Goal: Check status: Check status

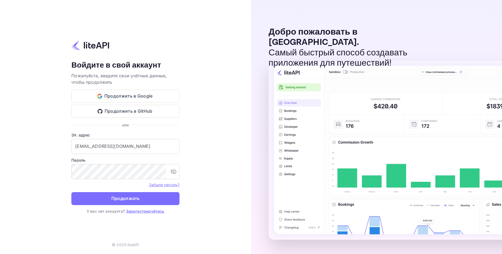
drag, startPoint x: 0, startPoint y: 0, endPoint x: 136, endPoint y: 198, distance: 240.2
click at [128, 193] on button "Продолжать" at bounding box center [125, 198] width 108 height 13
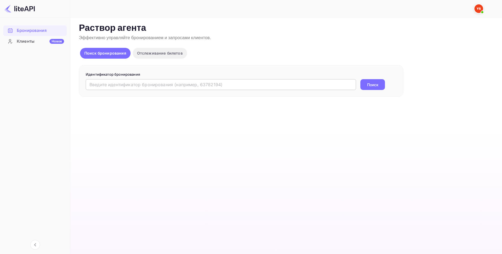
click at [172, 84] on input "text" at bounding box center [221, 84] width 270 height 11
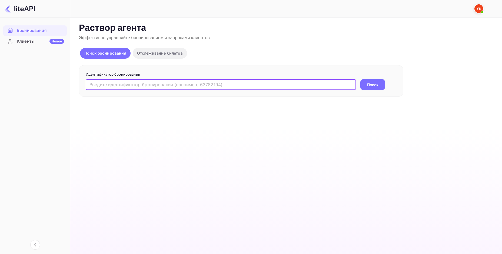
paste input "7mgG9DaRs"
type input "7mgG9DaRs"
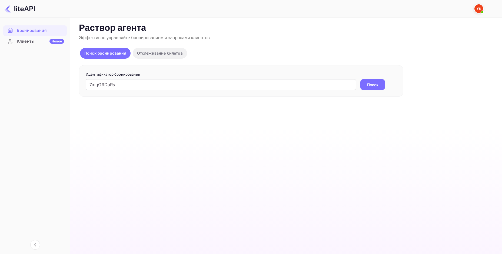
click at [371, 87] on ya-tr-span "Поиск" at bounding box center [372, 85] width 11 height 6
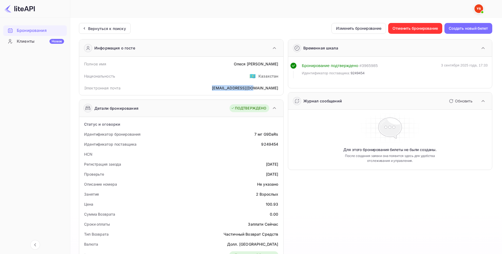
drag, startPoint x: 280, startPoint y: 88, endPoint x: 231, endPoint y: 87, distance: 48.7
click at [231, 87] on div "Электронная почта [EMAIL_ADDRESS][DOMAIN_NAME]" at bounding box center [181, 88] width 200 height 10
copy ya-tr-span "[EMAIL_ADDRESS][DOMAIN_NAME]"
